Goal: Information Seeking & Learning: Learn about a topic

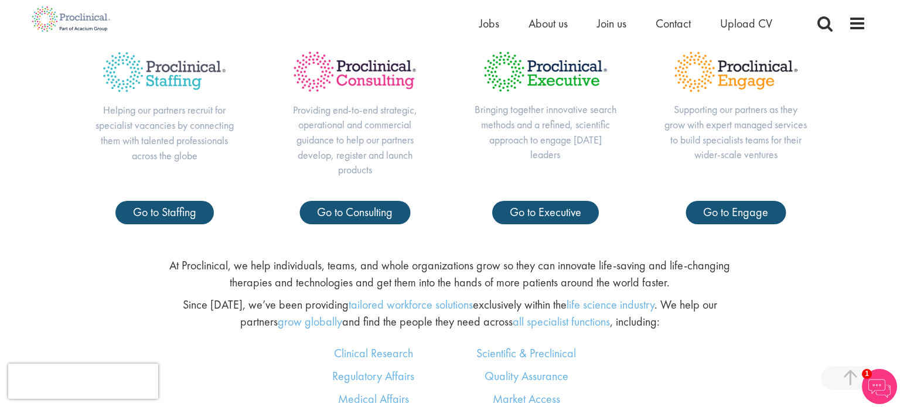
scroll to position [480, 0]
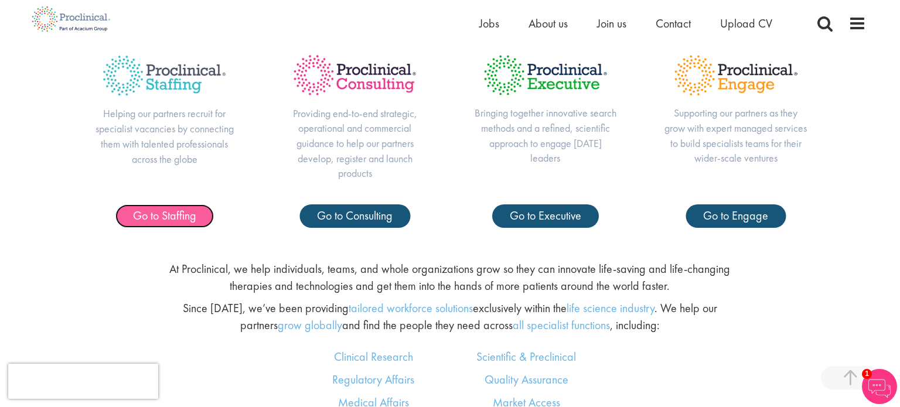
click at [163, 223] on link "Go to Staffing" at bounding box center [164, 215] width 98 height 23
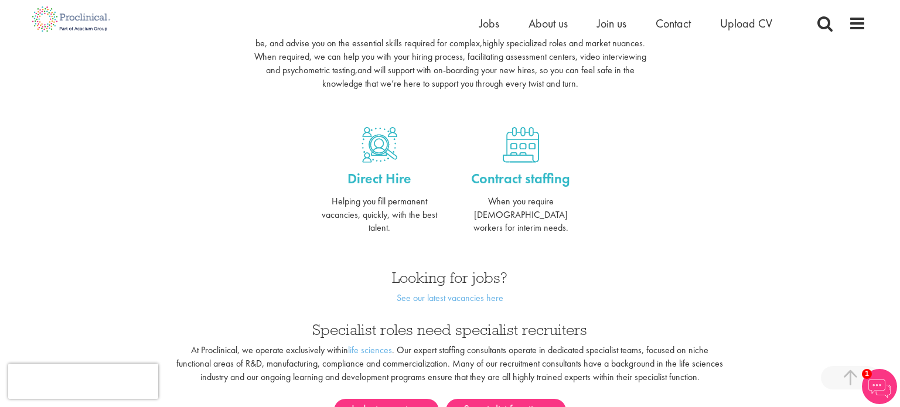
scroll to position [422, 0]
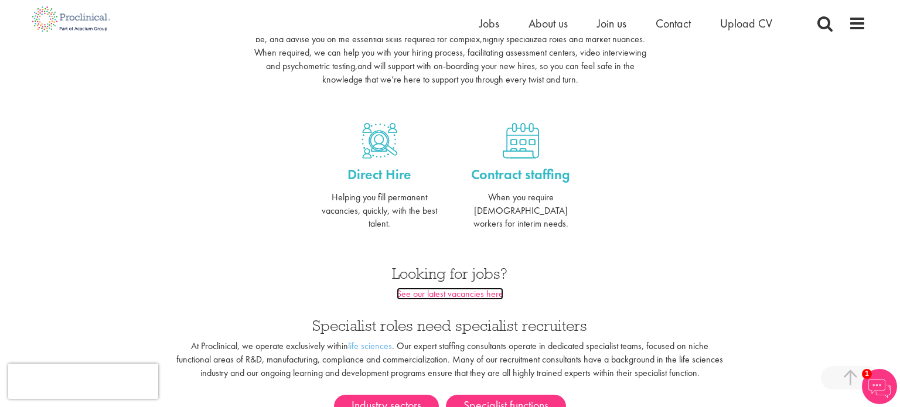
click at [477, 288] on link "See our latest vacancies here" at bounding box center [450, 294] width 107 height 12
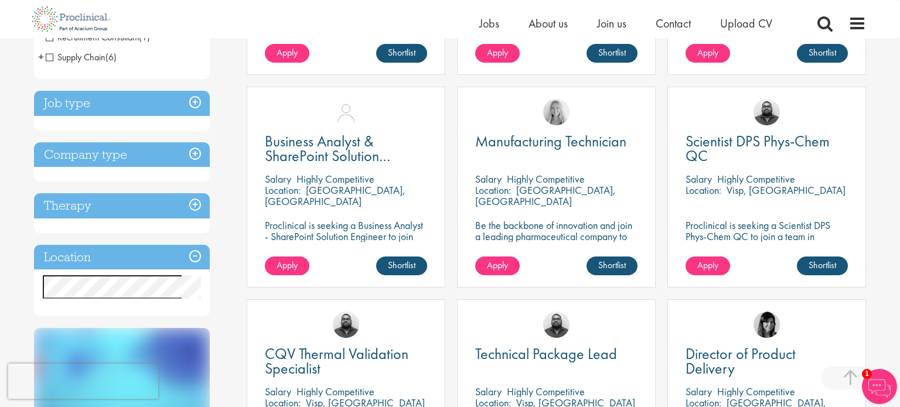
scroll to position [422, 0]
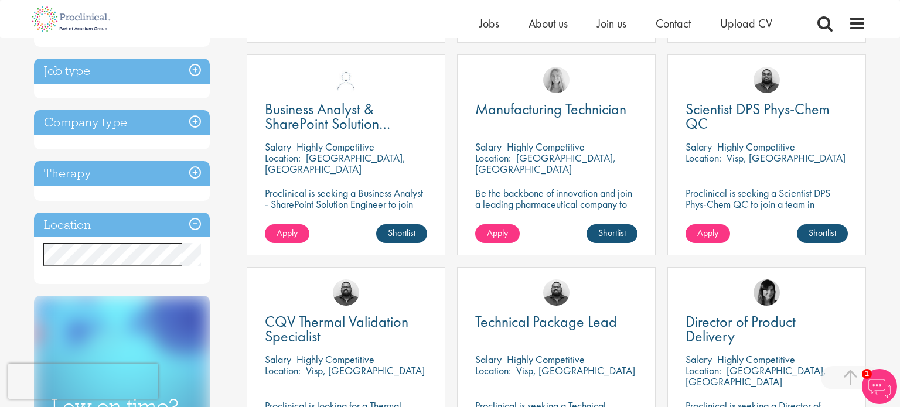
click at [202, 225] on h3 "Location" at bounding box center [122, 225] width 176 height 25
click at [194, 226] on h3 "Location" at bounding box center [122, 225] width 176 height 25
click at [133, 227] on h3 "Location" at bounding box center [122, 225] width 176 height 25
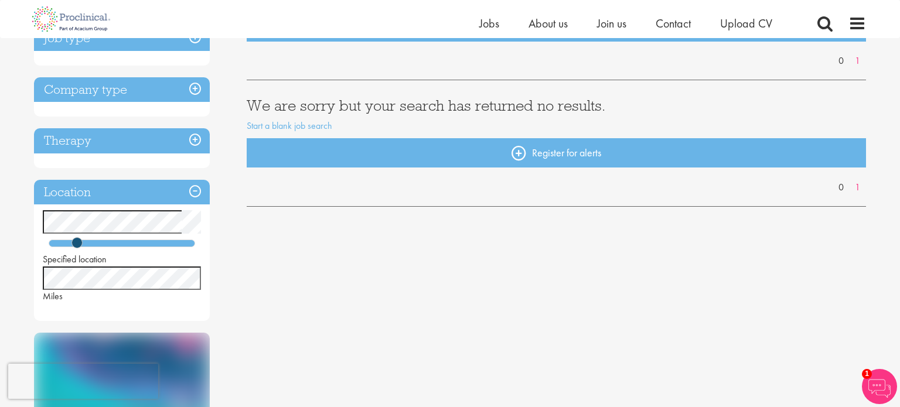
scroll to position [157, 0]
click at [193, 189] on h3 "Location" at bounding box center [122, 191] width 176 height 25
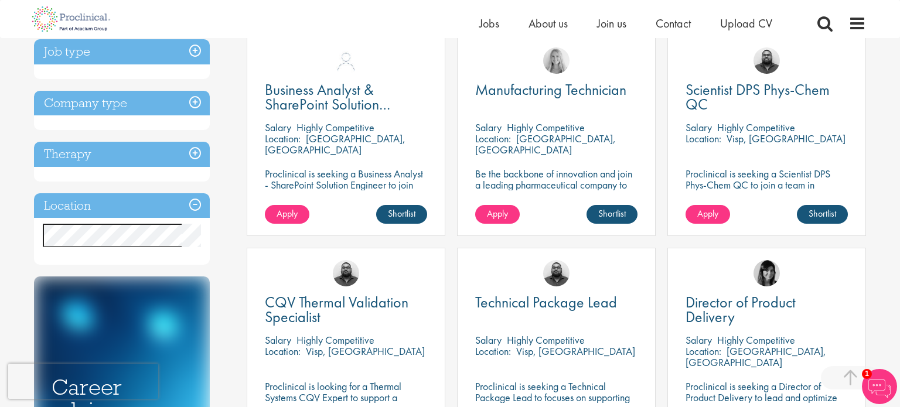
scroll to position [443, 0]
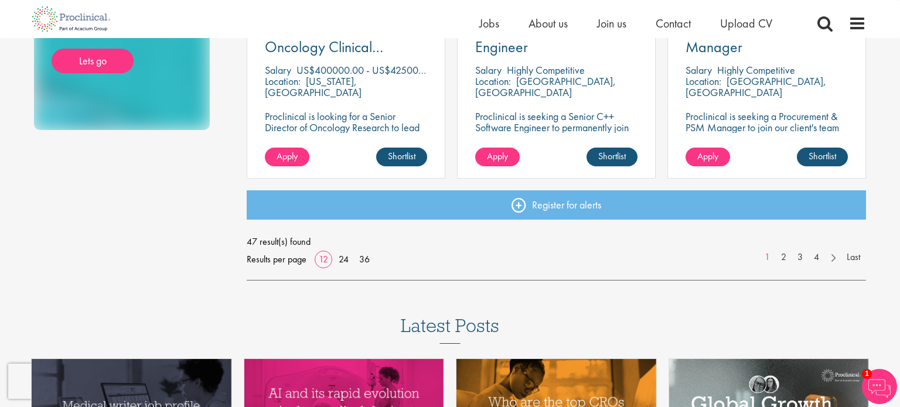
scroll to position [927, 0]
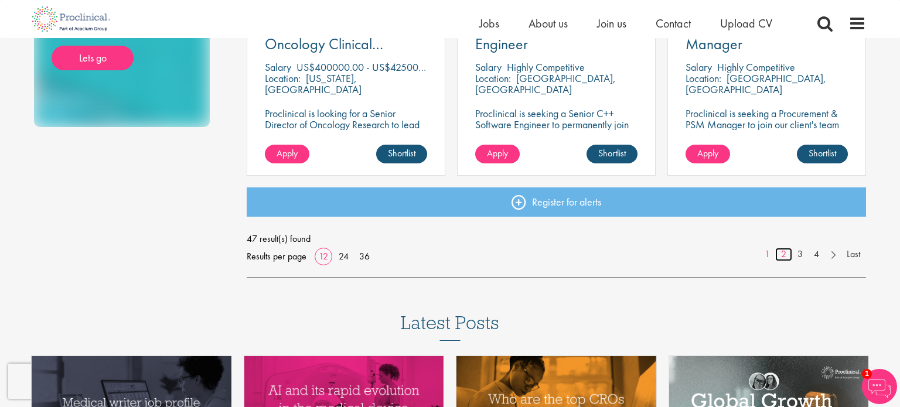
click at [783, 258] on link "2" at bounding box center [783, 254] width 17 height 13
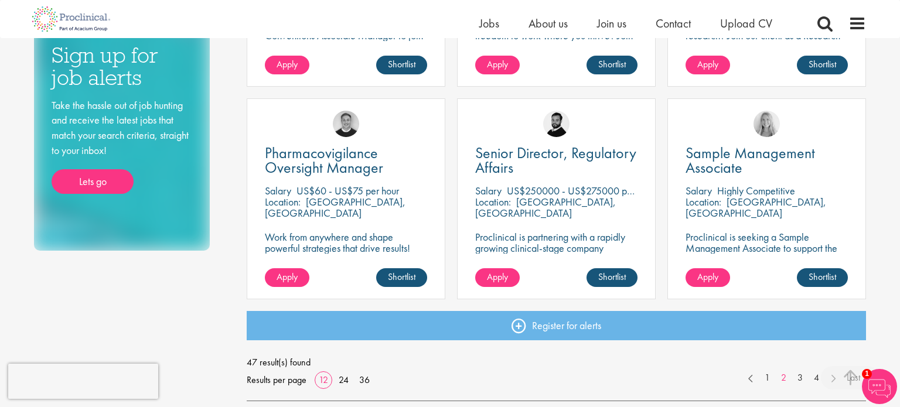
scroll to position [804, 0]
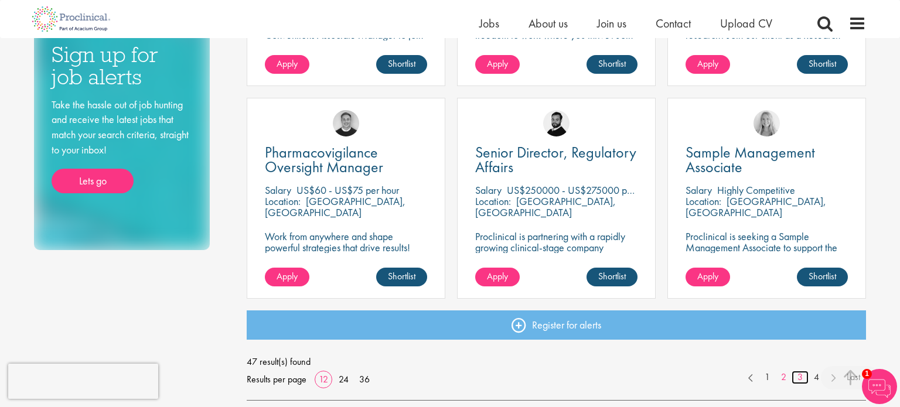
click at [801, 377] on link "3" at bounding box center [799, 377] width 17 height 13
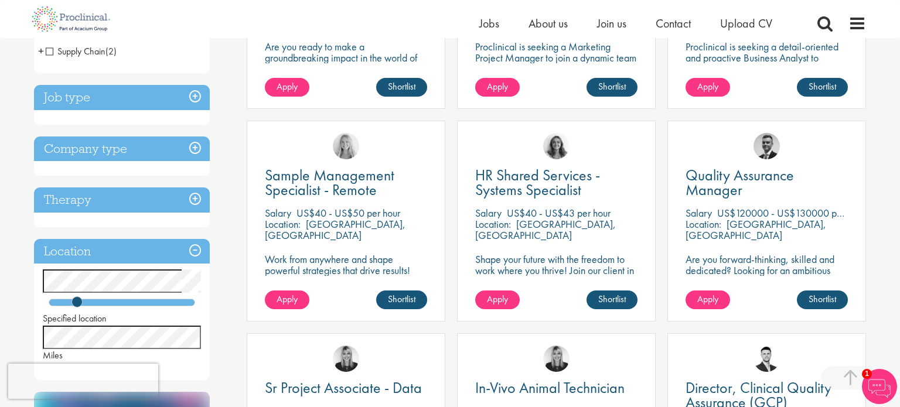
scroll to position [355, 0]
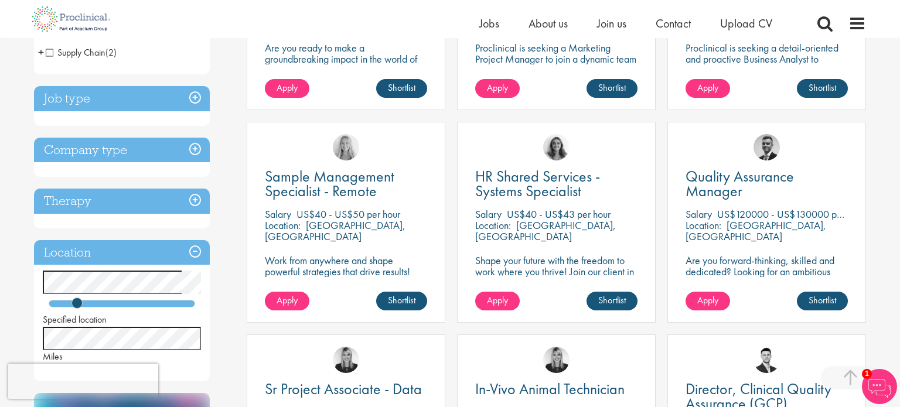
click at [798, 203] on div "Quality Assurance Manager Salary US$120000 - US$130000 per annum Location: Minn…" at bounding box center [766, 222] width 199 height 201
click at [768, 244] on div "Quality Assurance Manager Salary US$120000 - US$130000 per annum Location: Minn…" at bounding box center [766, 222] width 199 height 201
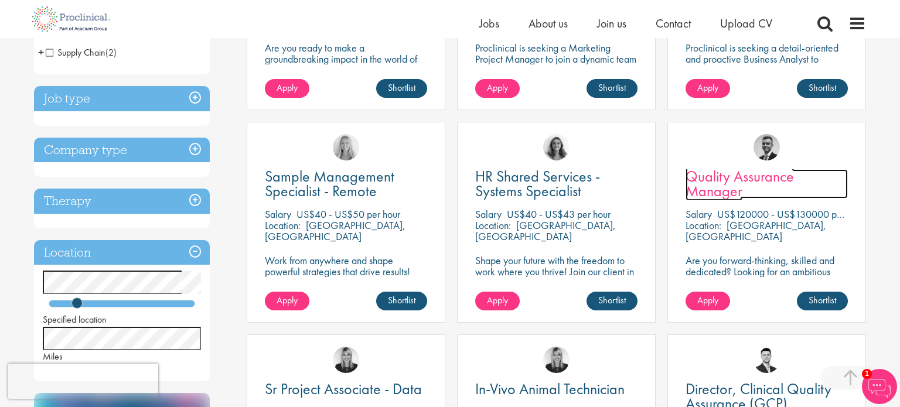
click at [722, 176] on span "Quality Assurance Manager" at bounding box center [739, 183] width 108 height 35
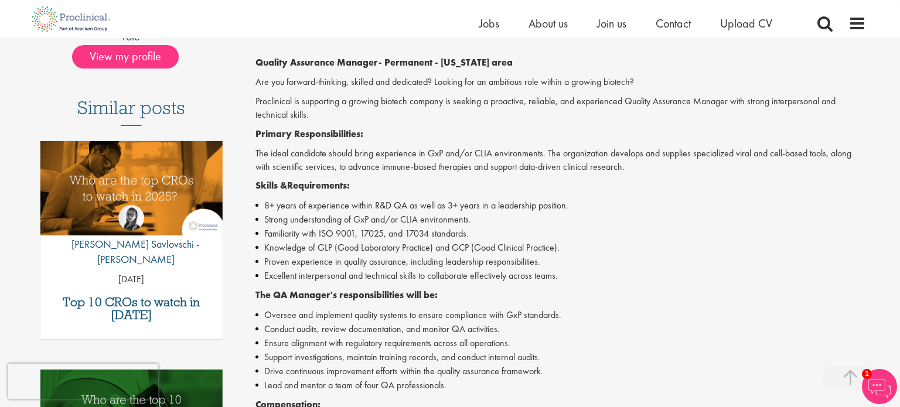
scroll to position [296, 0]
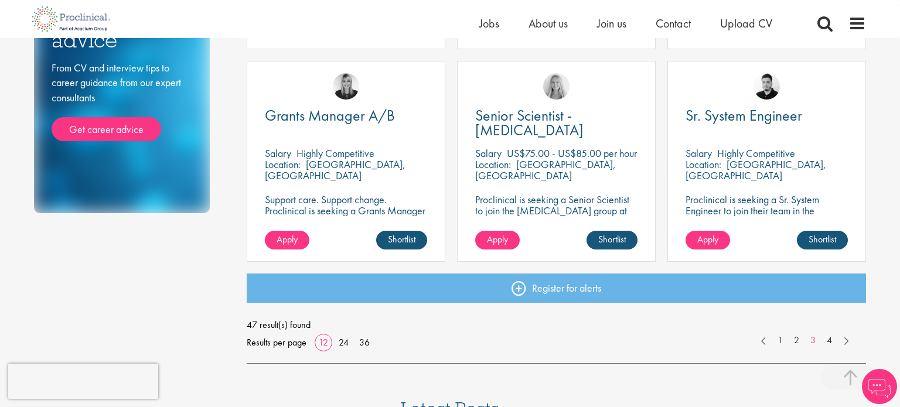
scroll to position [873, 0]
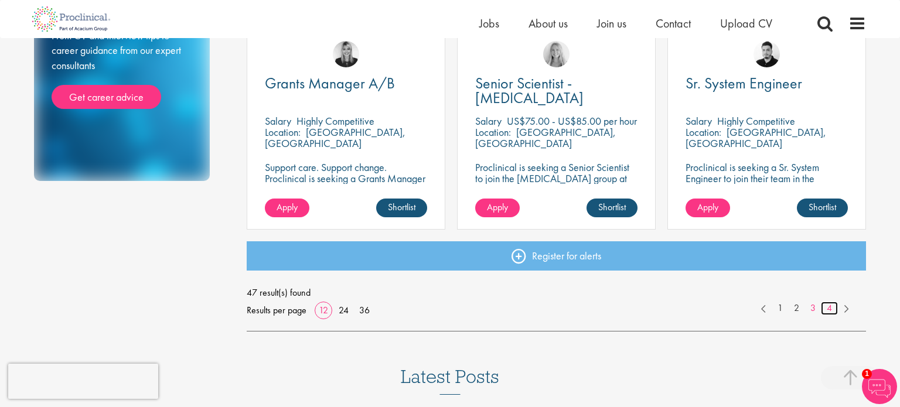
click at [827, 310] on link "4" at bounding box center [829, 308] width 17 height 13
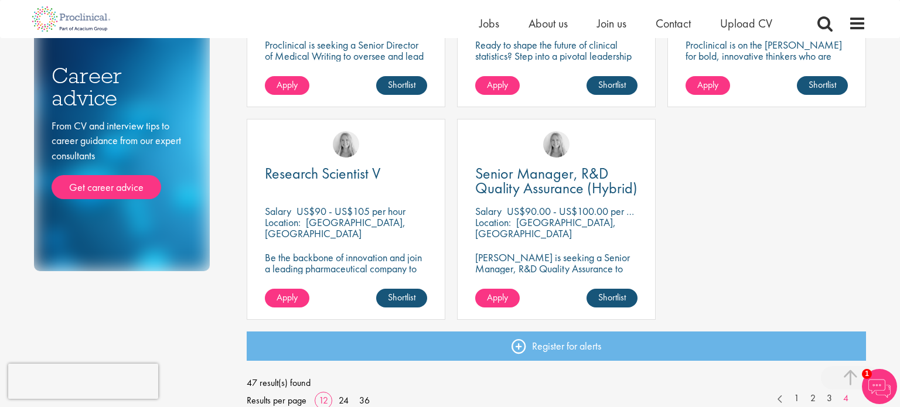
scroll to position [805, 0]
